Goal: Task Accomplishment & Management: Complete application form

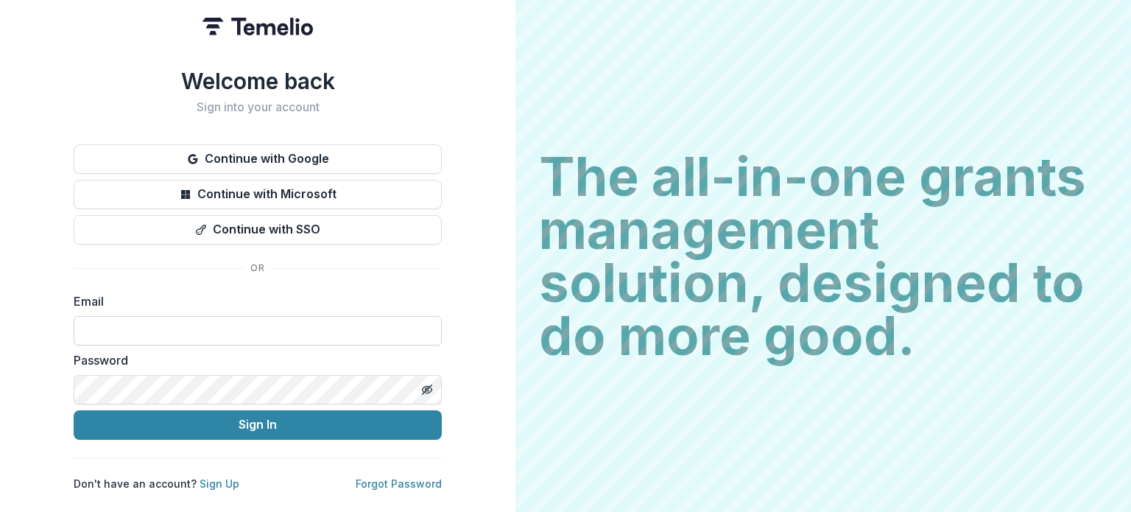
click at [281, 316] on input at bounding box center [258, 330] width 368 height 29
type input "**********"
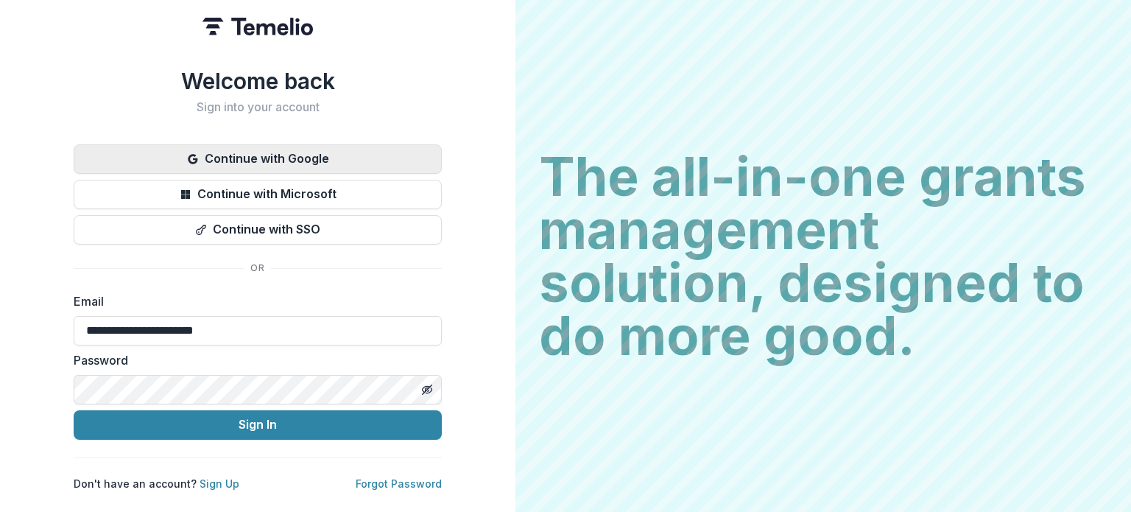
click at [268, 155] on button "Continue with Google" at bounding box center [258, 158] width 368 height 29
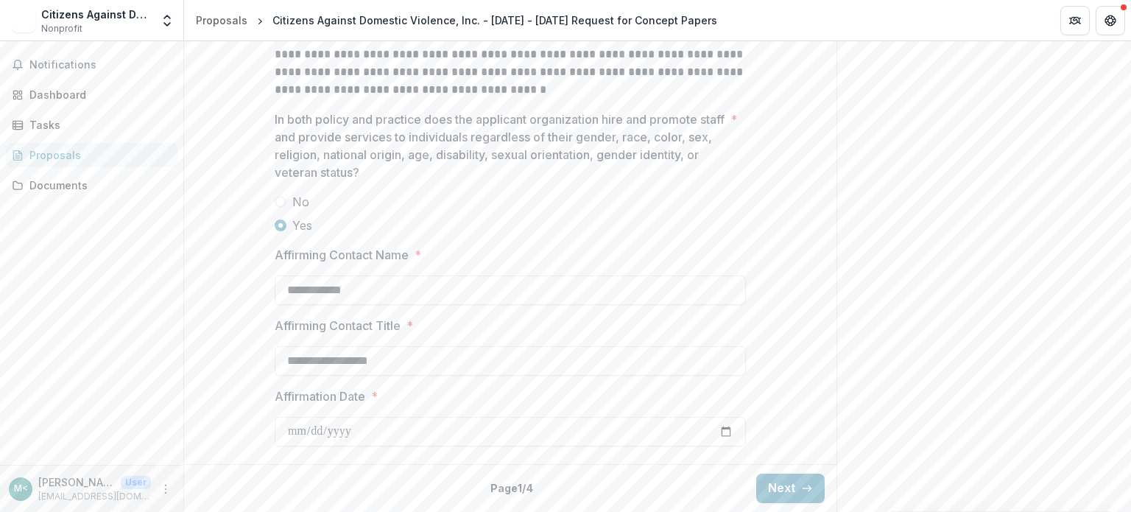
scroll to position [2359, 0]
click at [796, 485] on button "Next" at bounding box center [790, 487] width 68 height 29
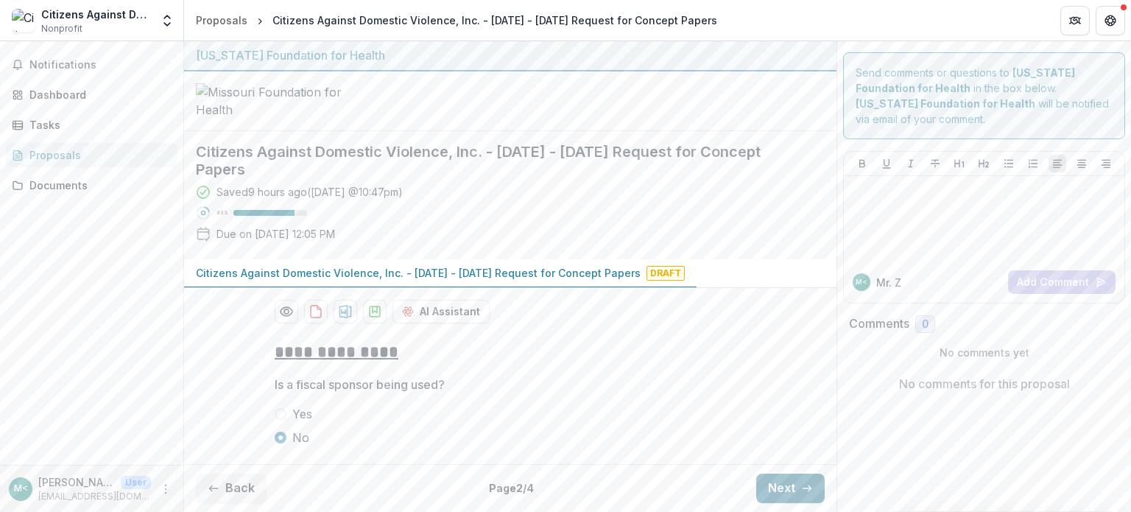
scroll to position [94, 0]
click at [801, 485] on icon "button" at bounding box center [807, 488] width 12 height 12
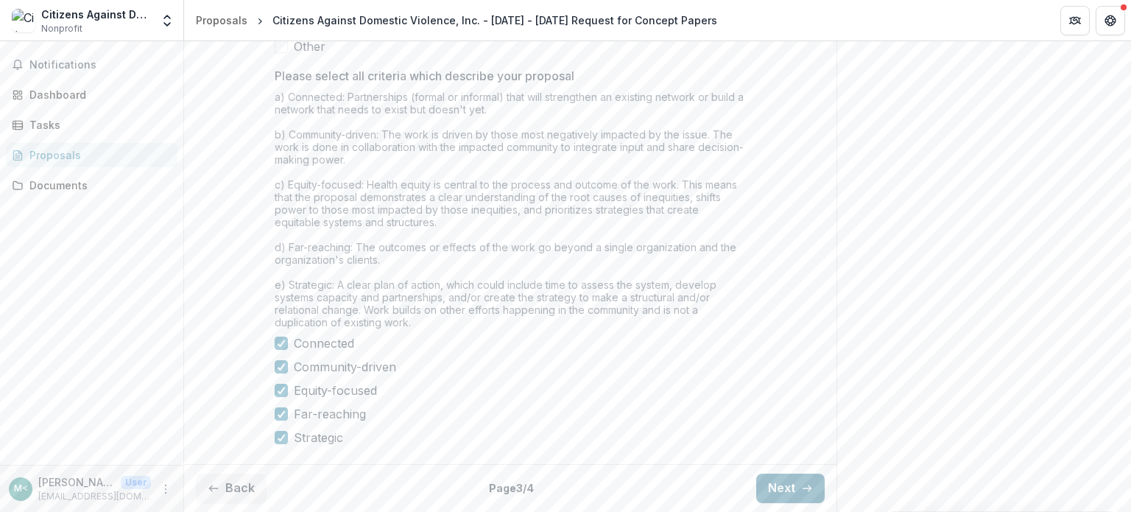
click at [796, 485] on button "Next" at bounding box center [790, 487] width 68 height 29
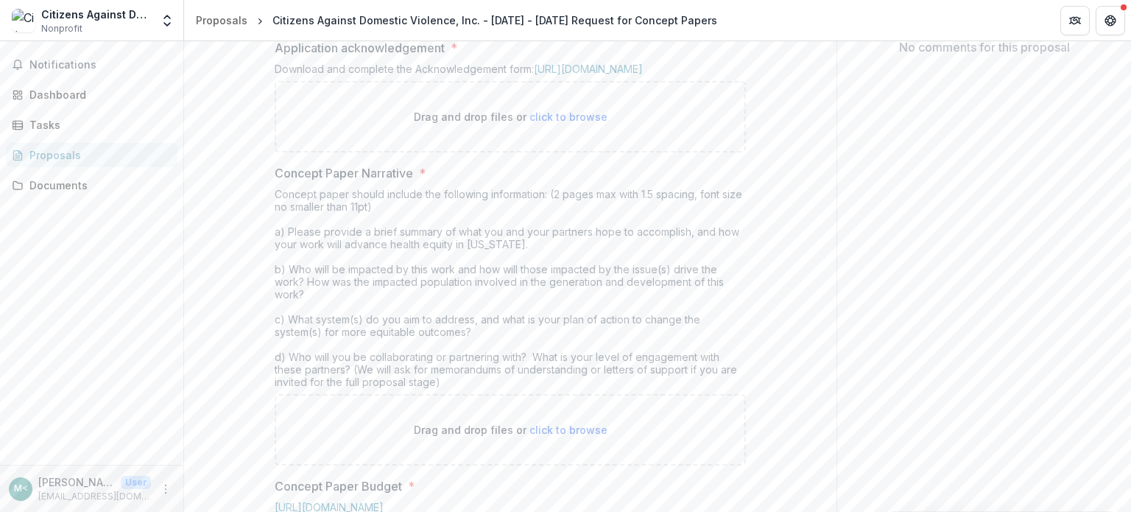
scroll to position [333, 0]
click at [643, 80] on link "https://mffh.org/wordpress/wp-content/uploads/2018/06/MFH-Grant-Acknowledgement…" at bounding box center [588, 73] width 109 height 13
